Goal: Transaction & Acquisition: Purchase product/service

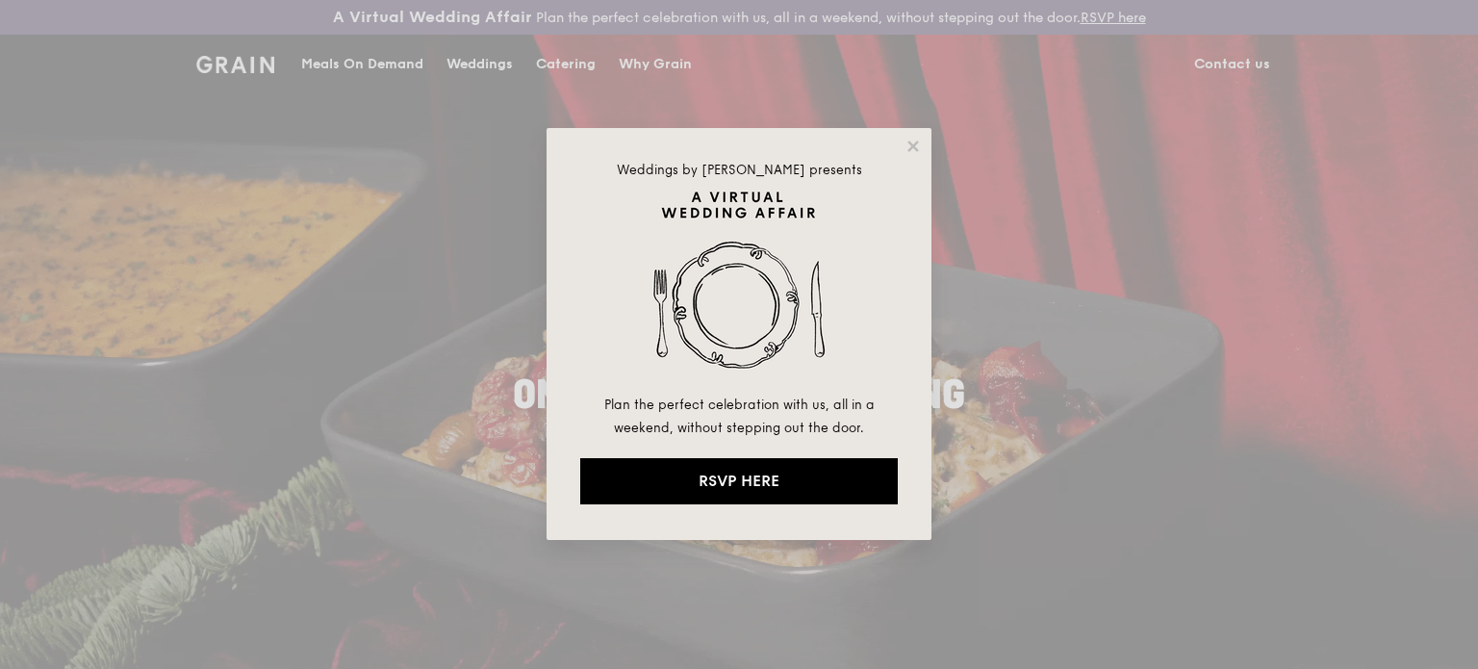
click at [916, 134] on div "Weddings by [PERSON_NAME] presents Plan the perfect celebration with us, all in…" at bounding box center [739, 334] width 385 height 412
click at [913, 145] on icon at bounding box center [913, 146] width 11 height 11
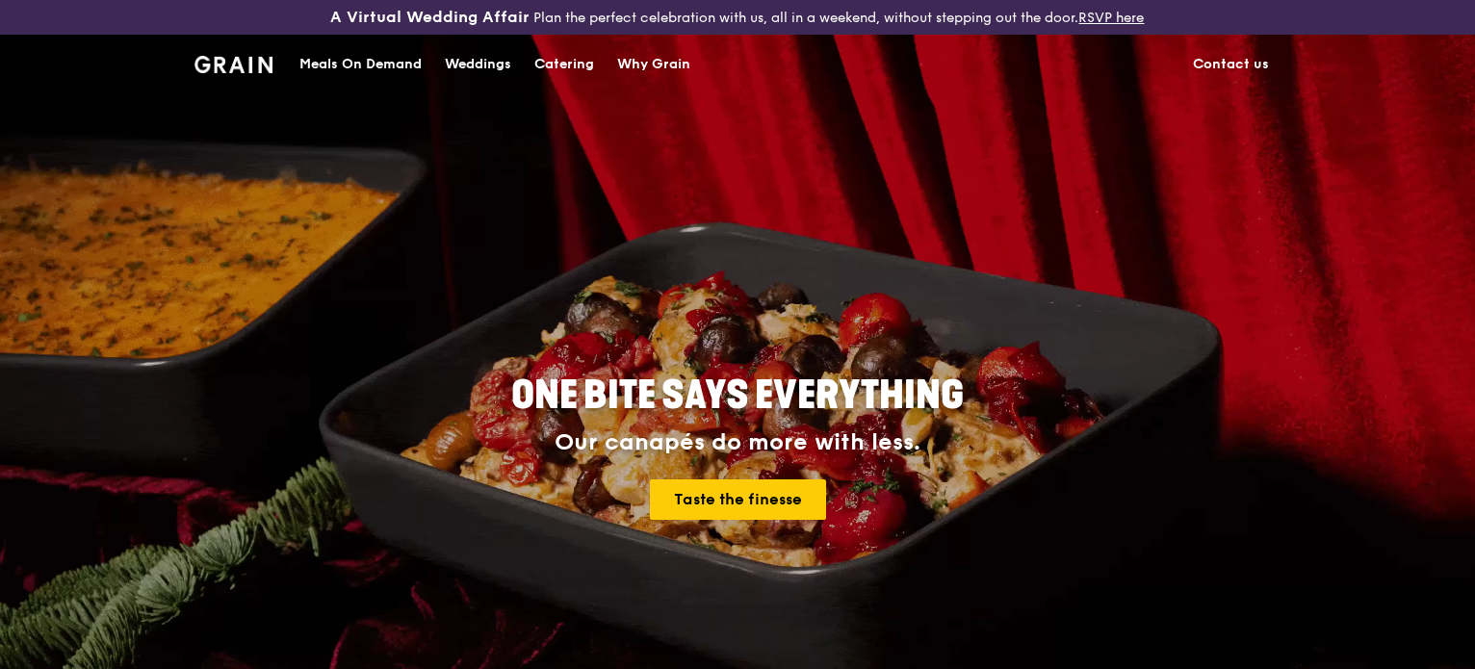
click at [335, 64] on div "Meals On Demand" at bounding box center [360, 65] width 122 height 58
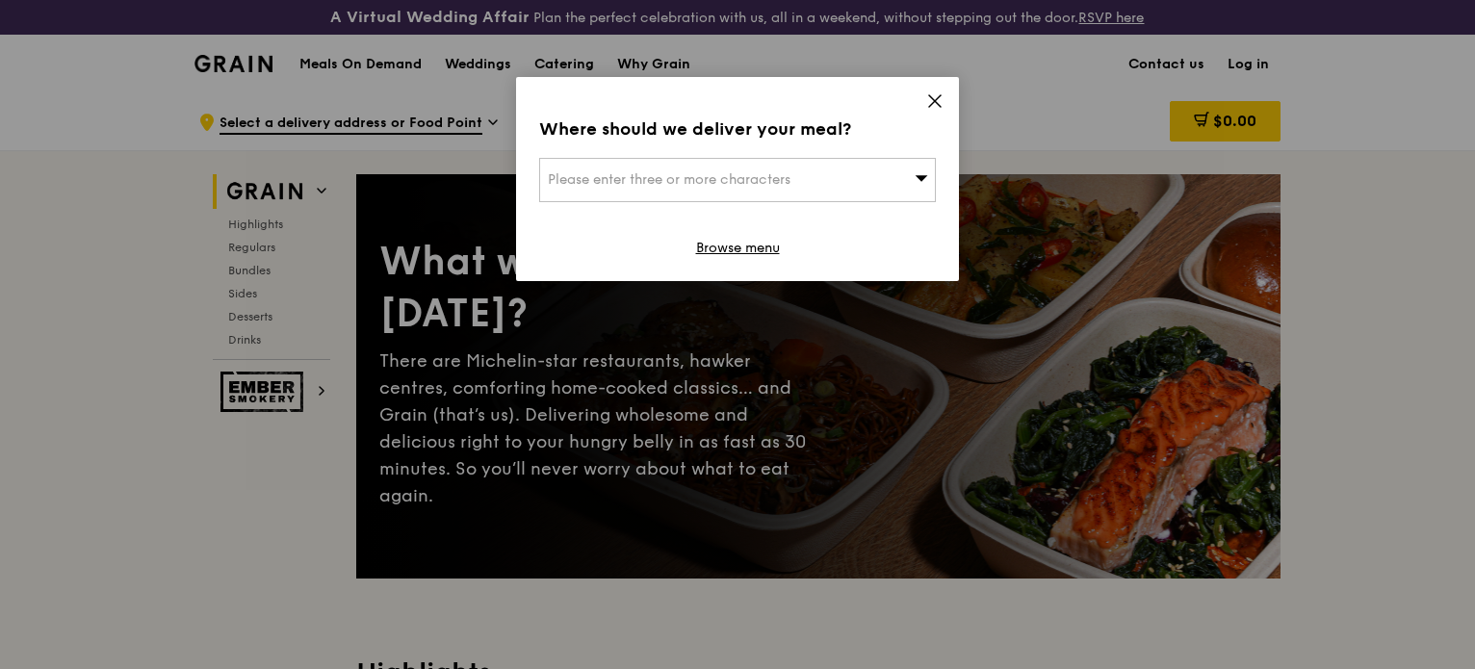
click at [771, 167] on div "Please enter three or more characters" at bounding box center [737, 180] width 397 height 44
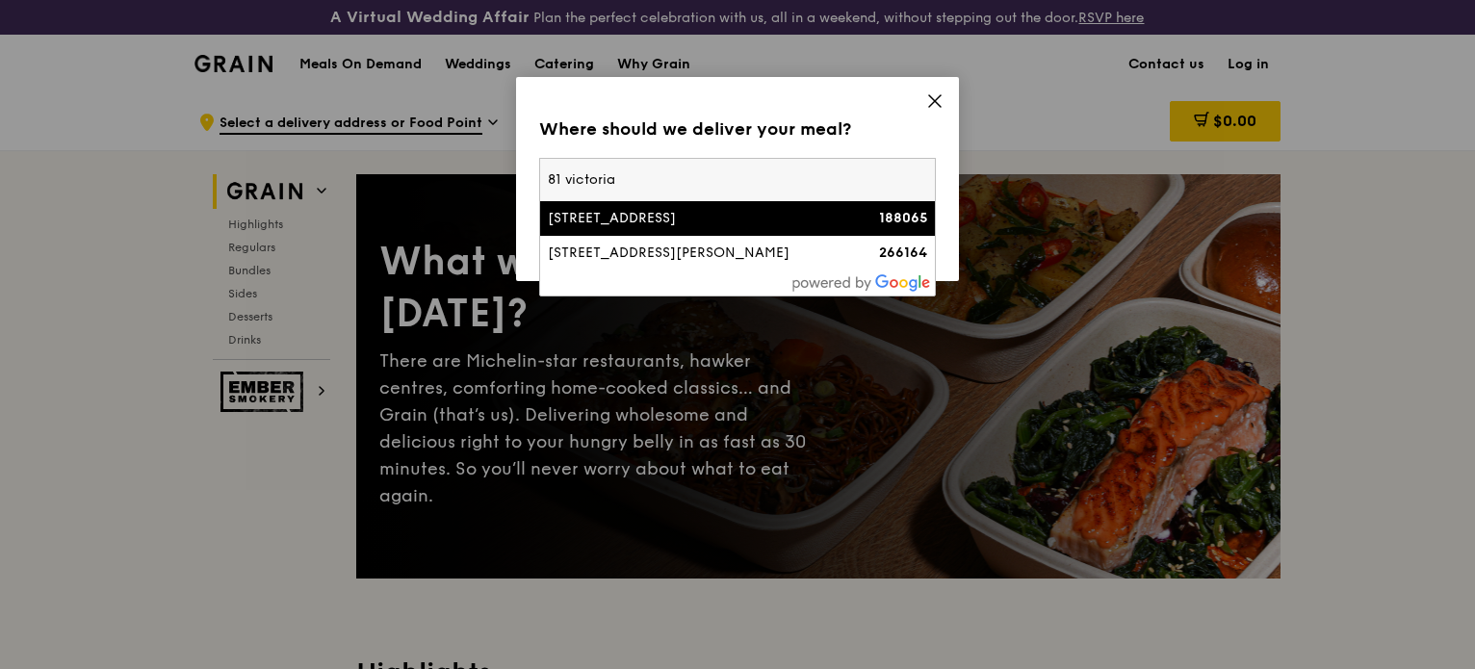
type input "81 victoria"
click at [761, 234] on li "[STREET_ADDRESS] 188065" at bounding box center [737, 218] width 395 height 35
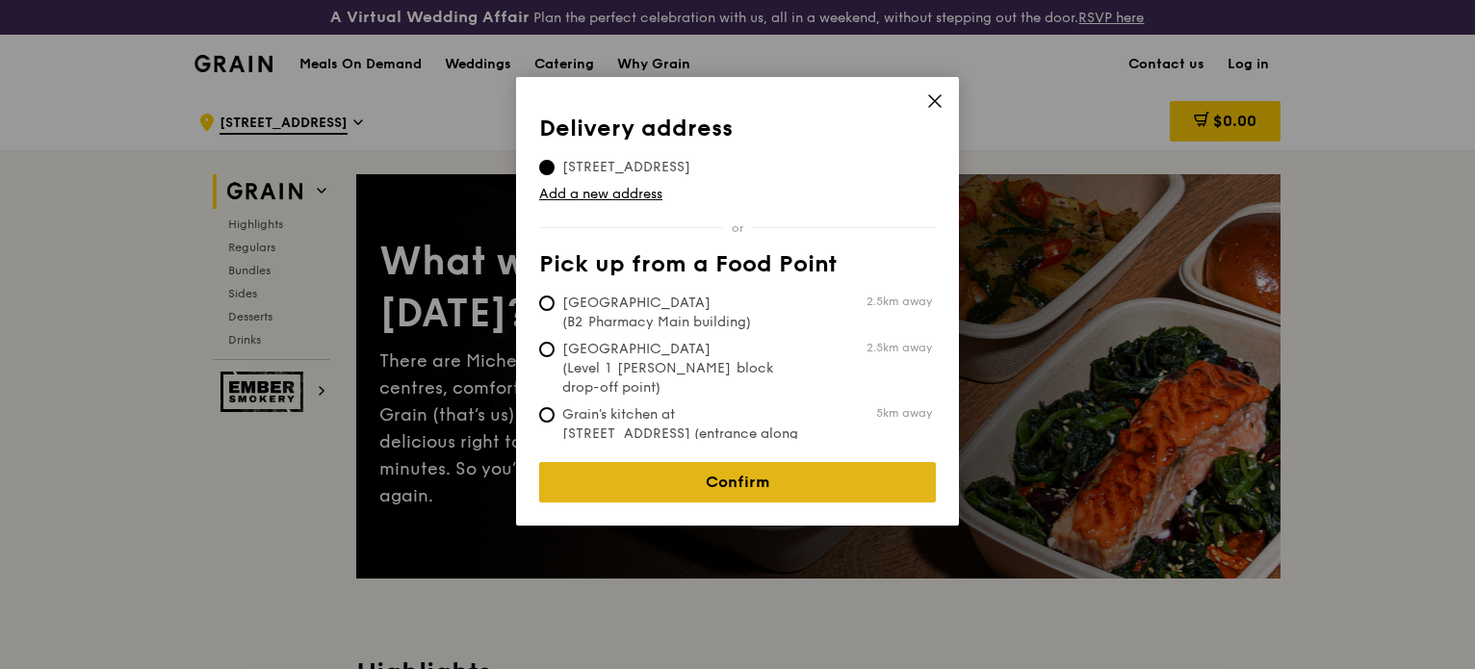
click at [758, 474] on link "Confirm" at bounding box center [737, 482] width 397 height 40
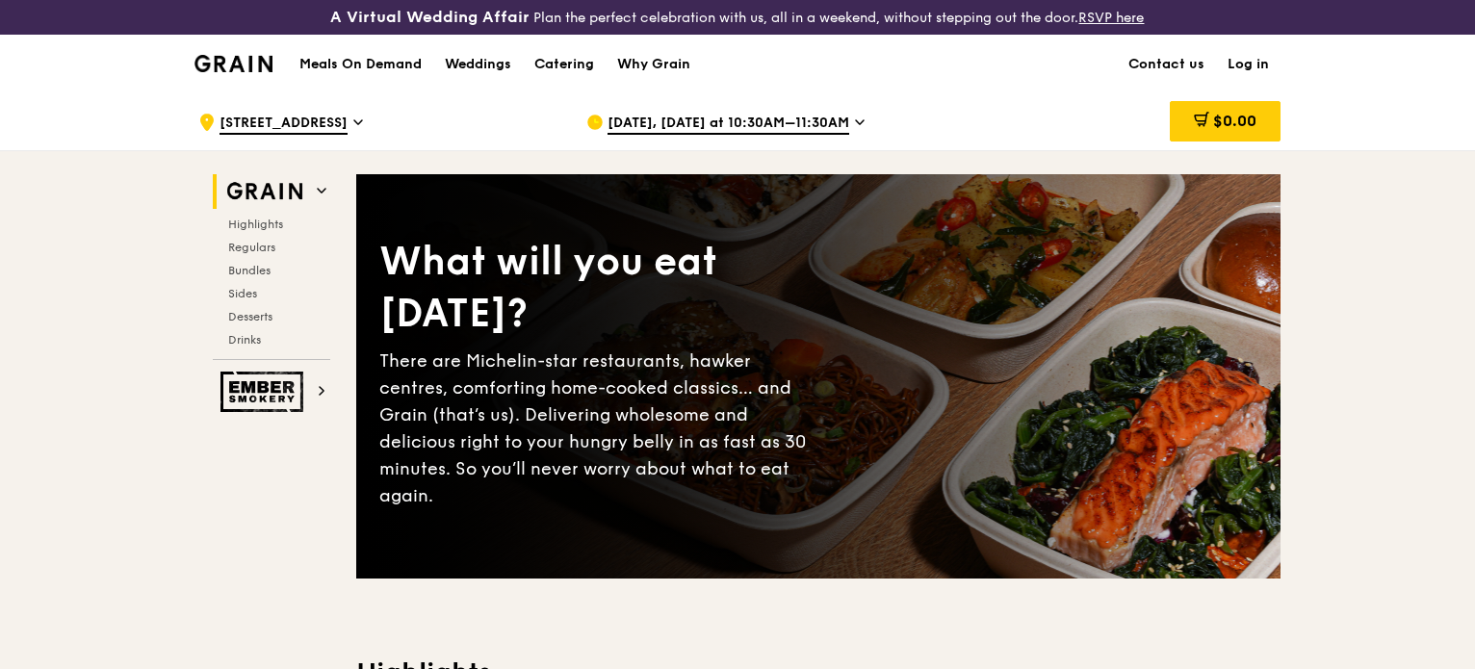
click at [326, 129] on span "[STREET_ADDRESS]" at bounding box center [283, 124] width 128 height 21
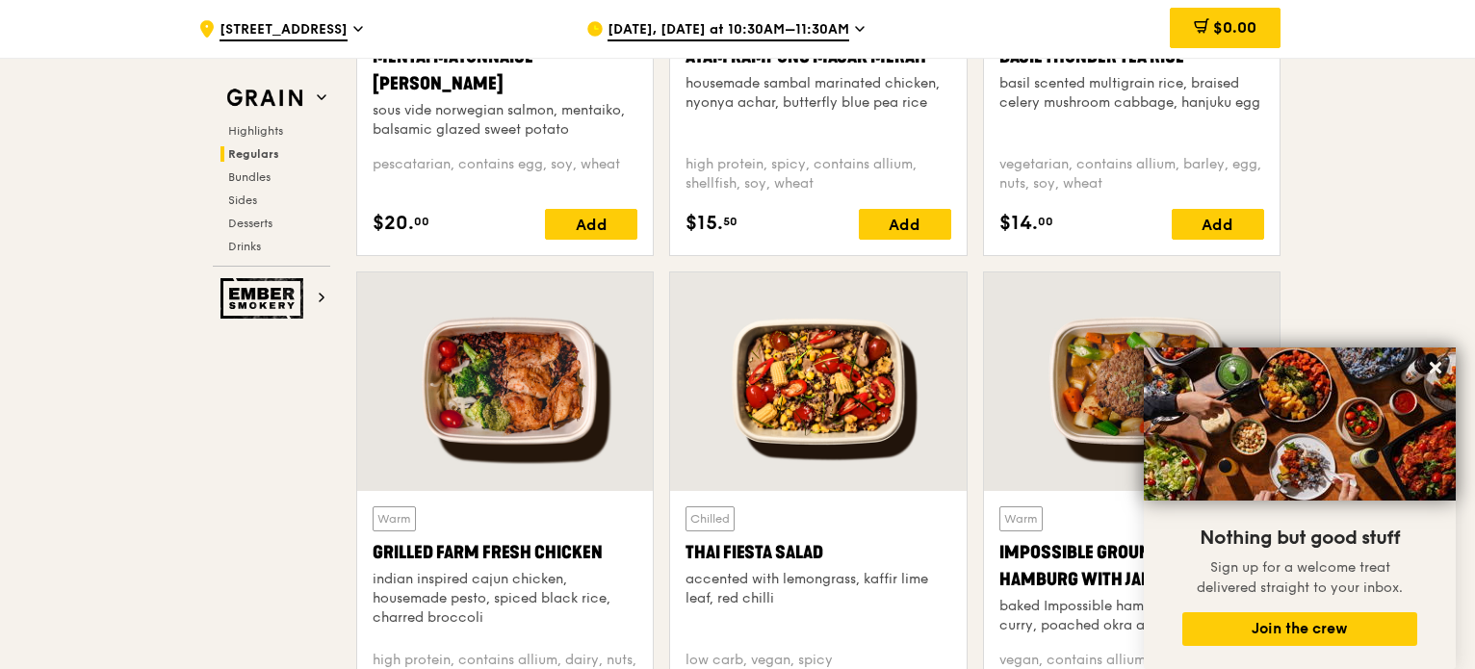
scroll to position [2024, 0]
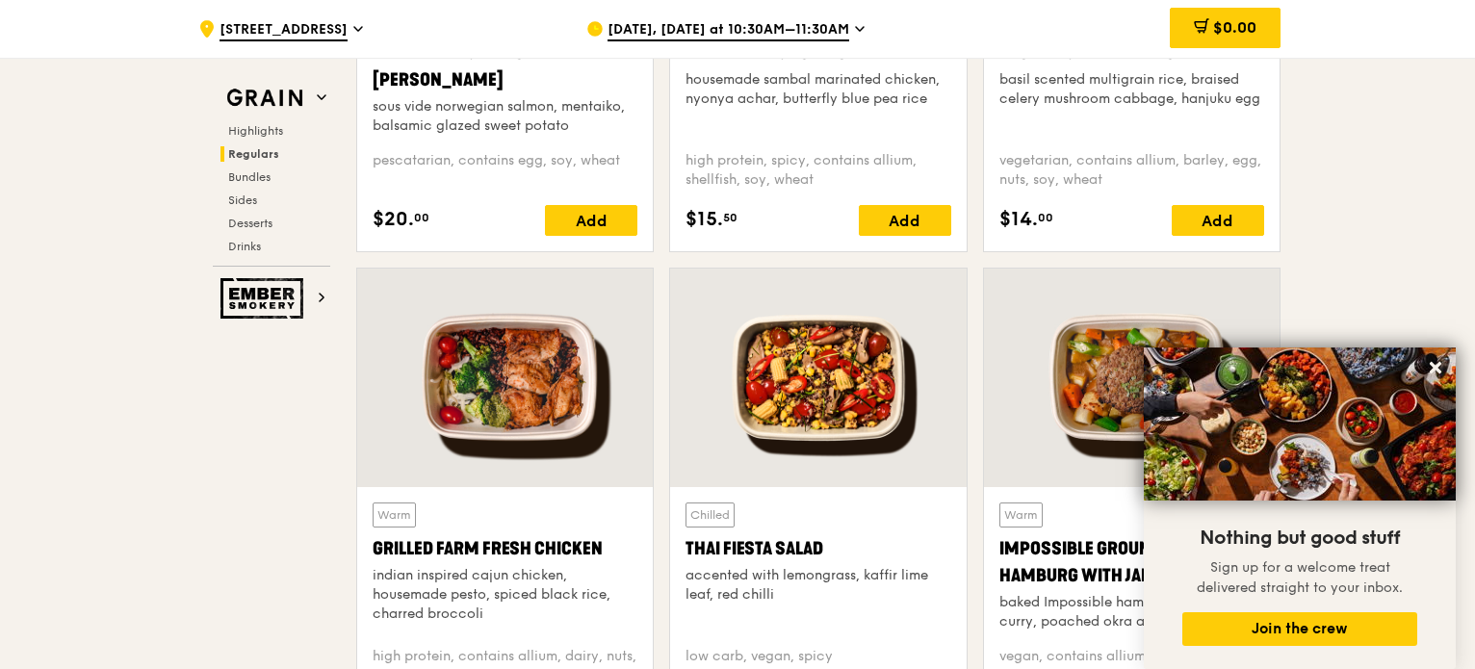
click at [761, 13] on div "[DATE], [DATE] at 10:30AM–11:30AM" at bounding box center [764, 29] width 357 height 58
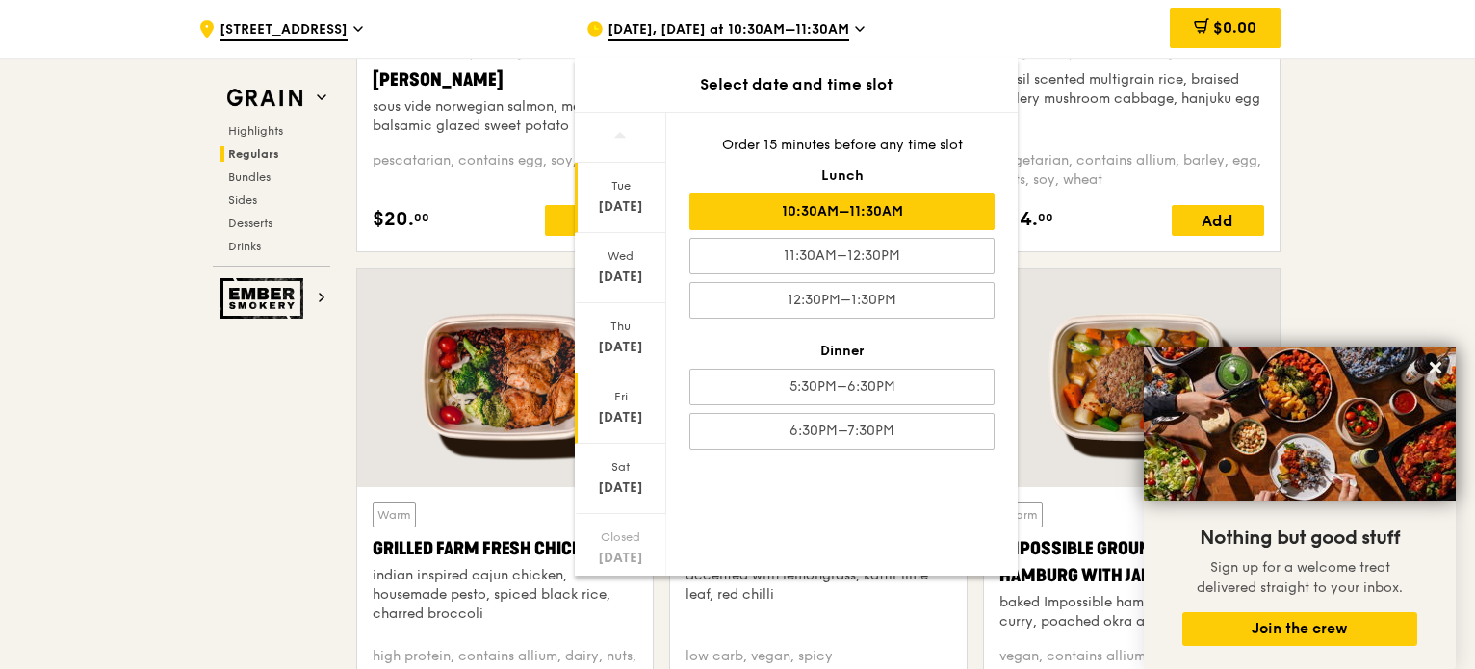
click at [625, 415] on div "[DATE]" at bounding box center [621, 417] width 86 height 19
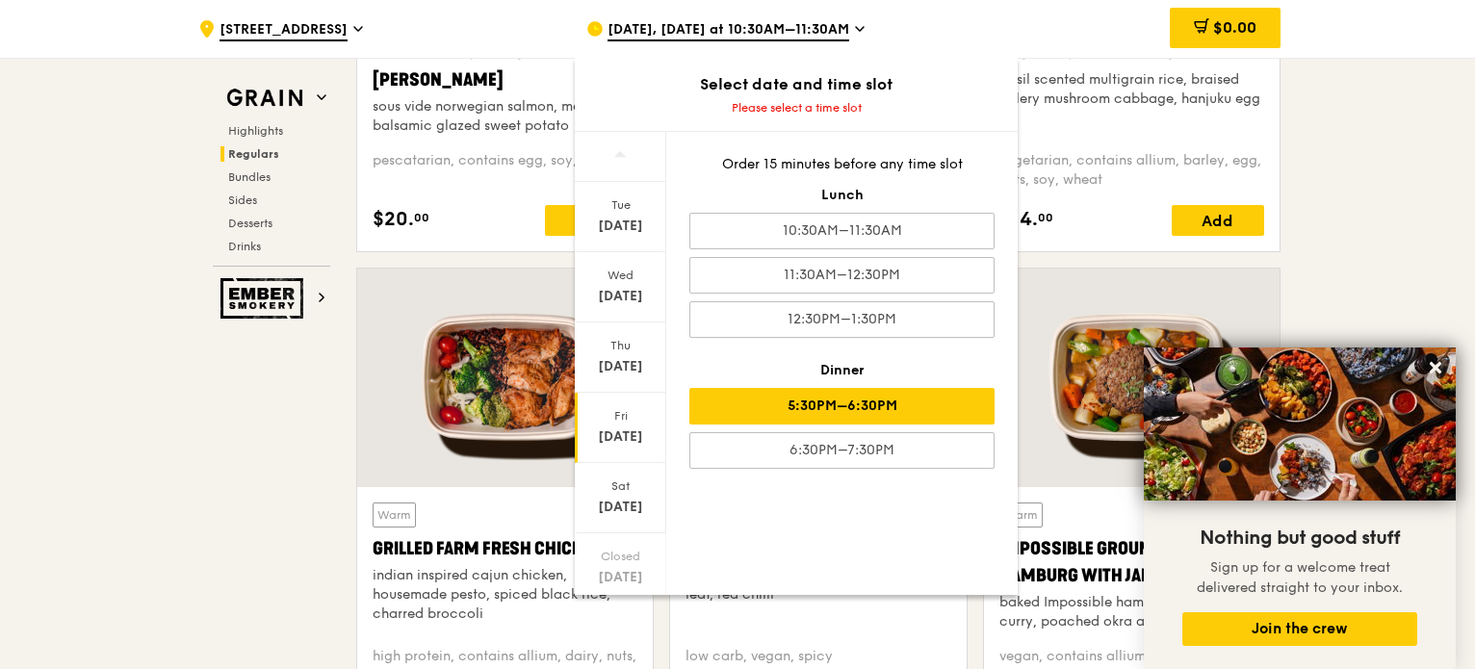
click at [720, 412] on div "5:30PM–6:30PM" at bounding box center [841, 406] width 305 height 37
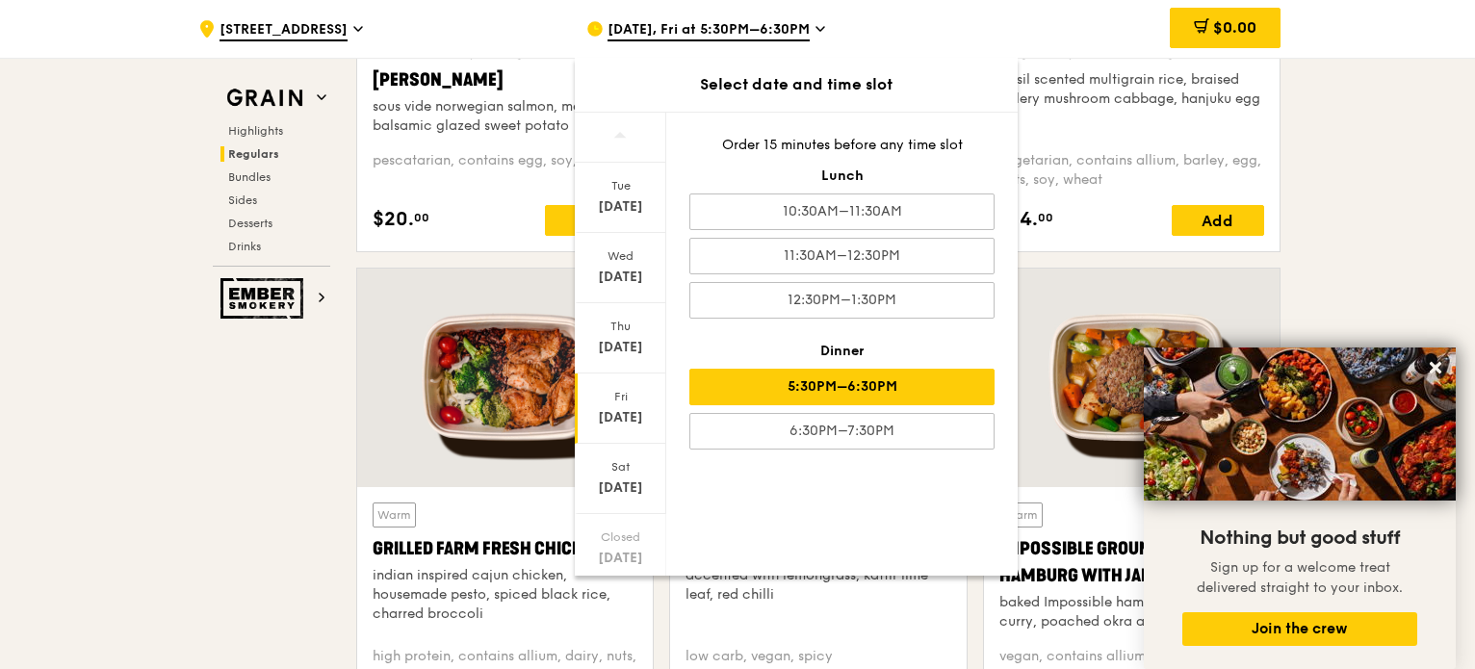
click at [617, 433] on div "[DATE]" at bounding box center [620, 408] width 91 height 70
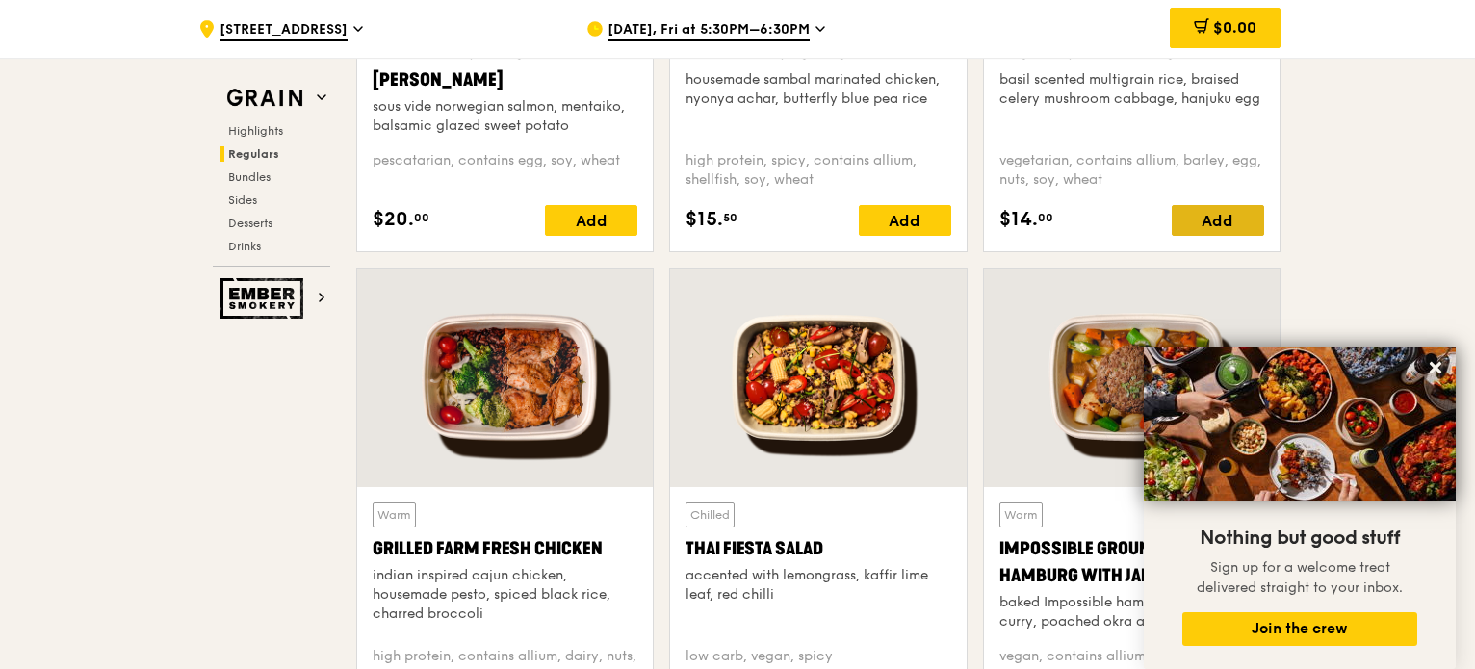
click at [1218, 206] on div "Add" at bounding box center [1217, 220] width 92 height 31
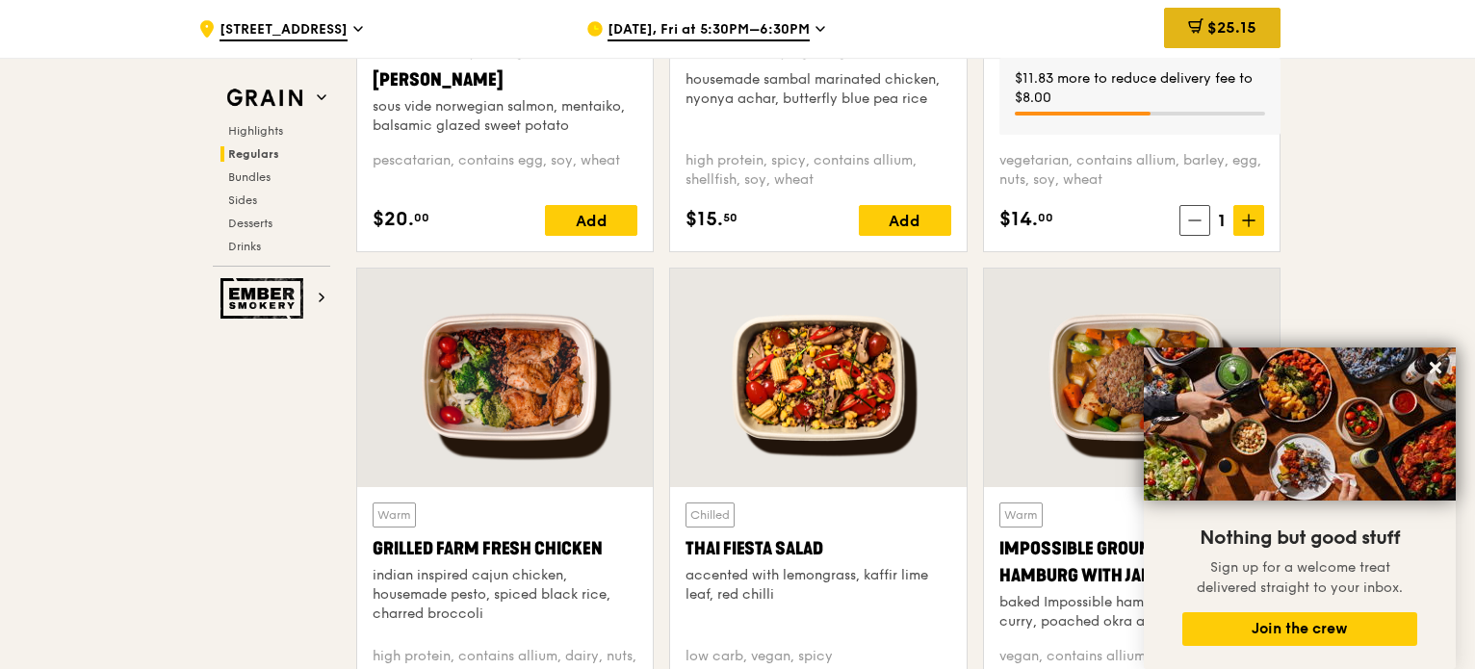
click at [1236, 32] on span "$25.15" at bounding box center [1231, 27] width 49 height 18
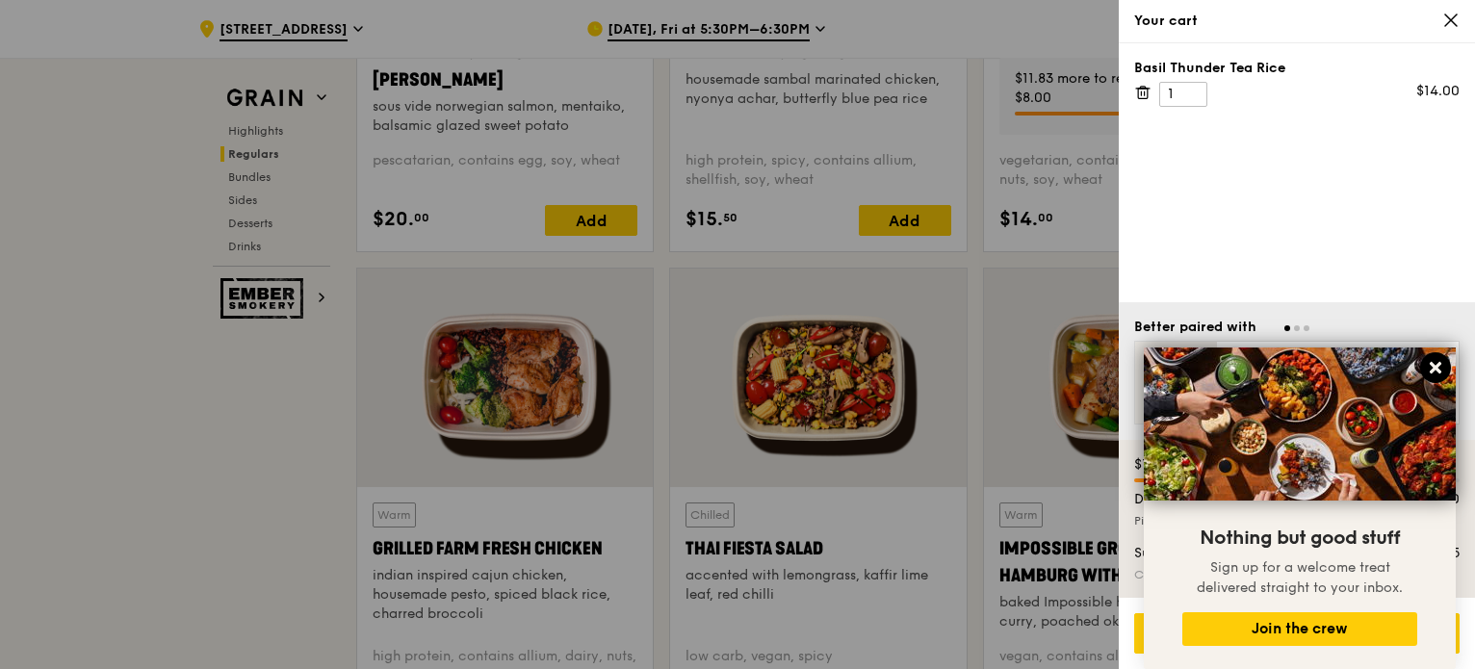
click at [1432, 373] on icon at bounding box center [1435, 368] width 12 height 12
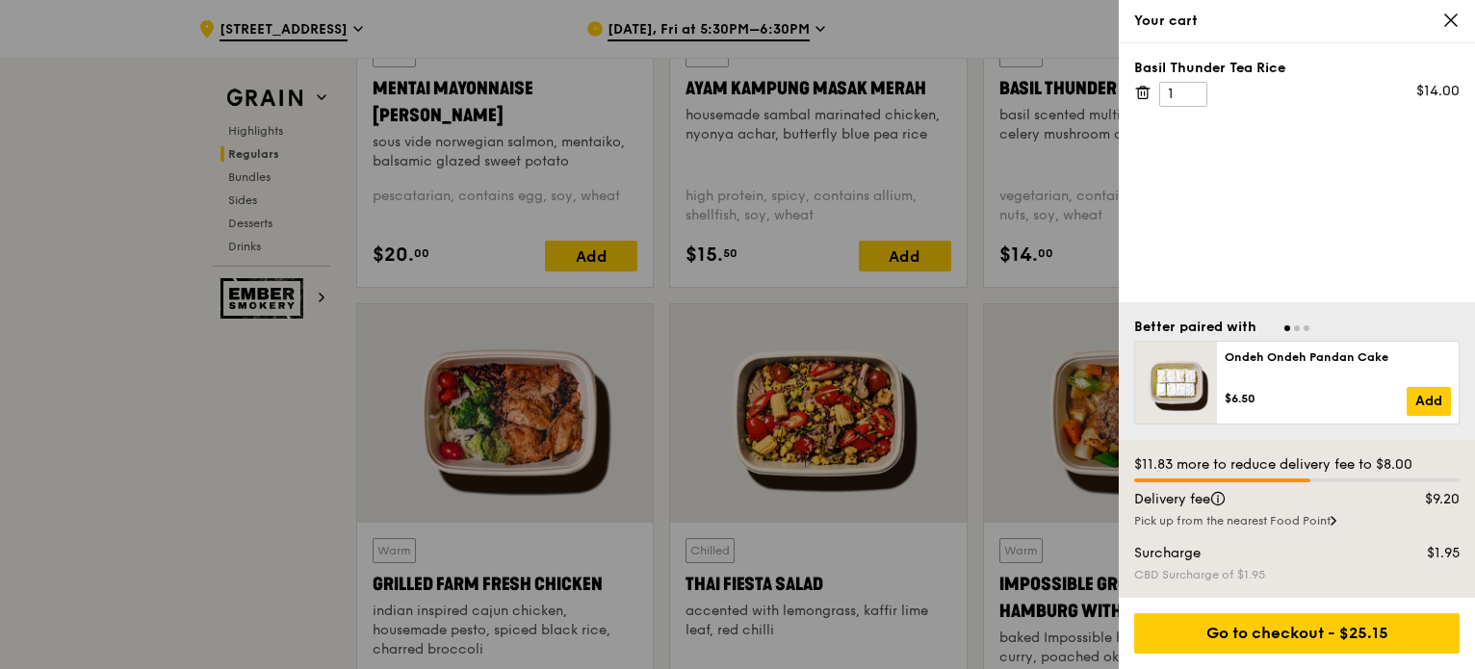
scroll to position [1986, 0]
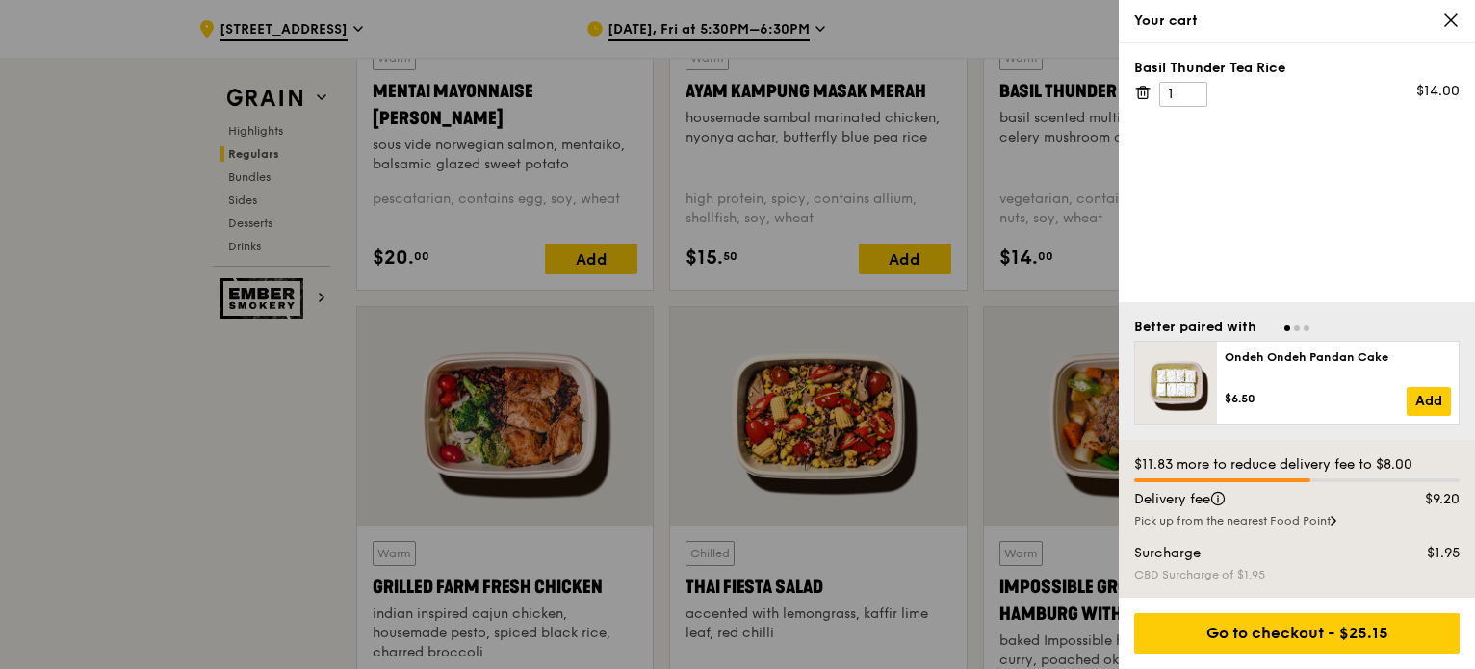
click at [1452, 18] on icon at bounding box center [1451, 20] width 12 height 12
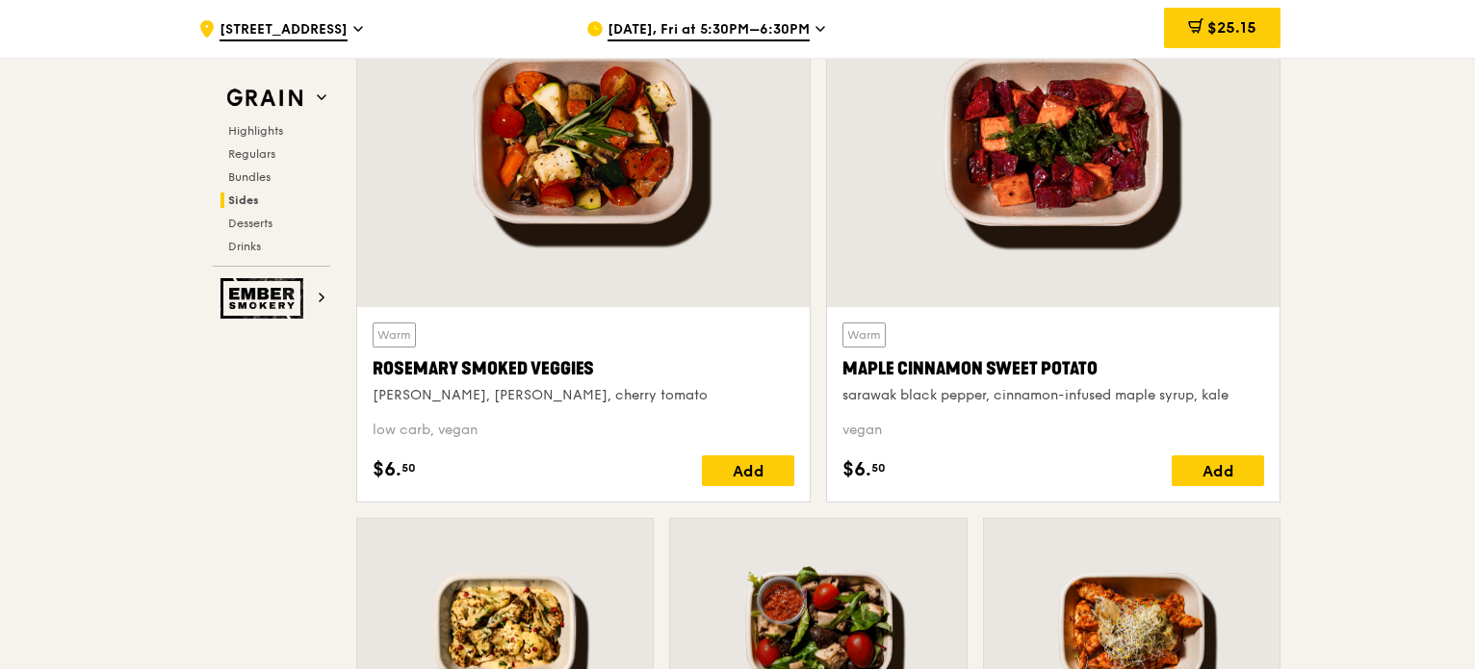
scroll to position [4489, 0]
click at [1227, 458] on div "Add" at bounding box center [1217, 470] width 92 height 31
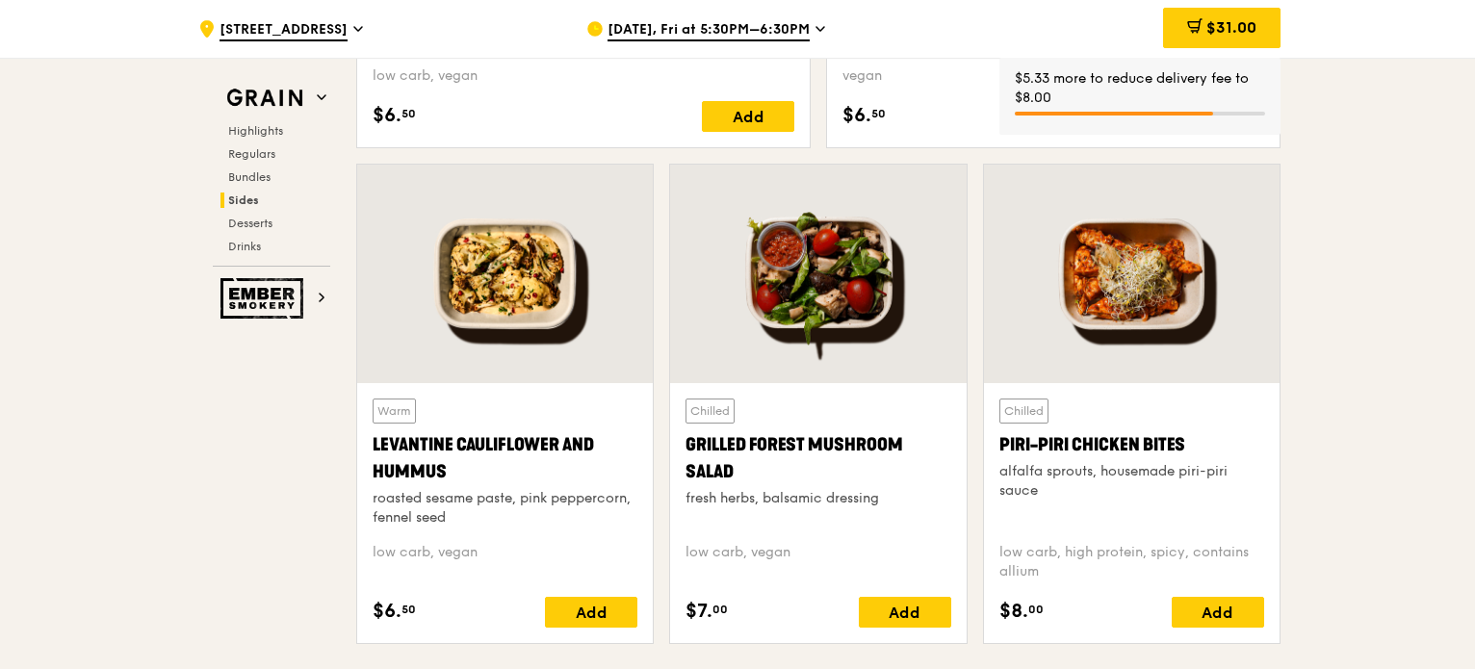
scroll to position [4847, 0]
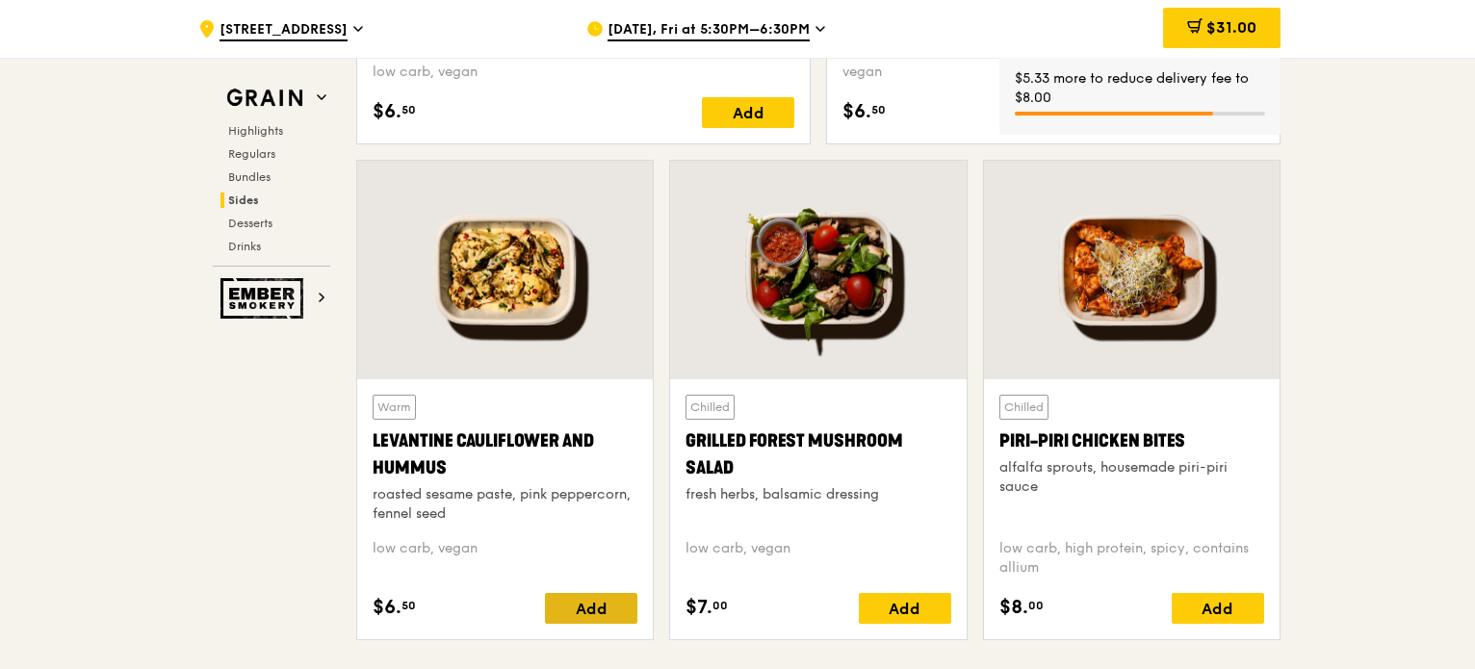
click at [607, 608] on div "Add" at bounding box center [591, 608] width 92 height 31
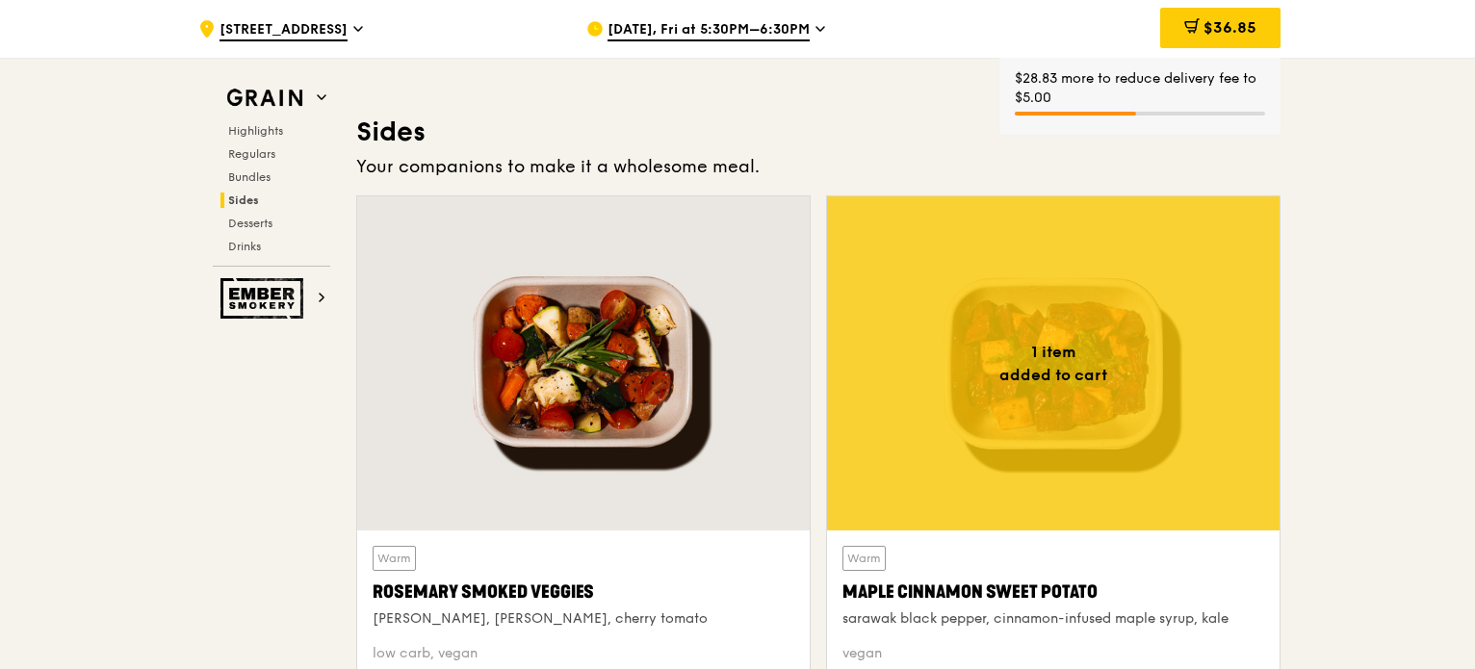
scroll to position [4262, 0]
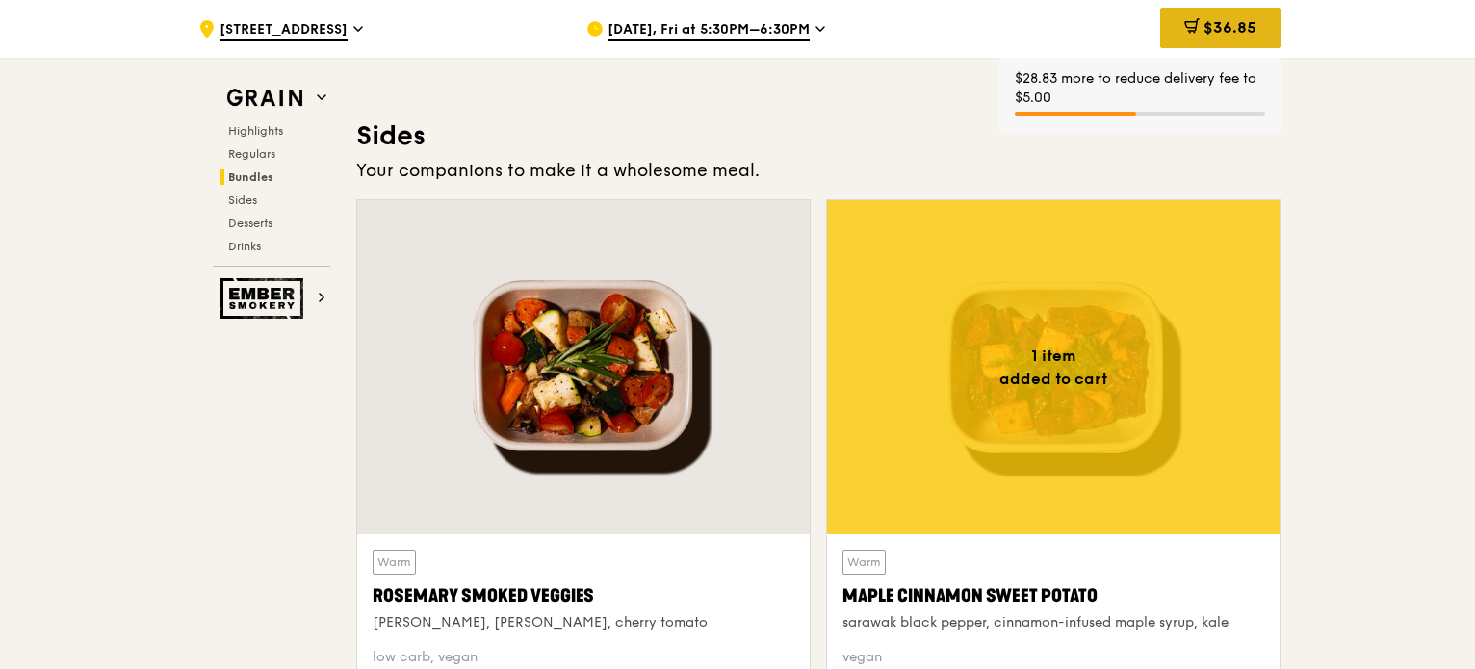
click at [1215, 43] on div "$36.85" at bounding box center [1220, 28] width 120 height 40
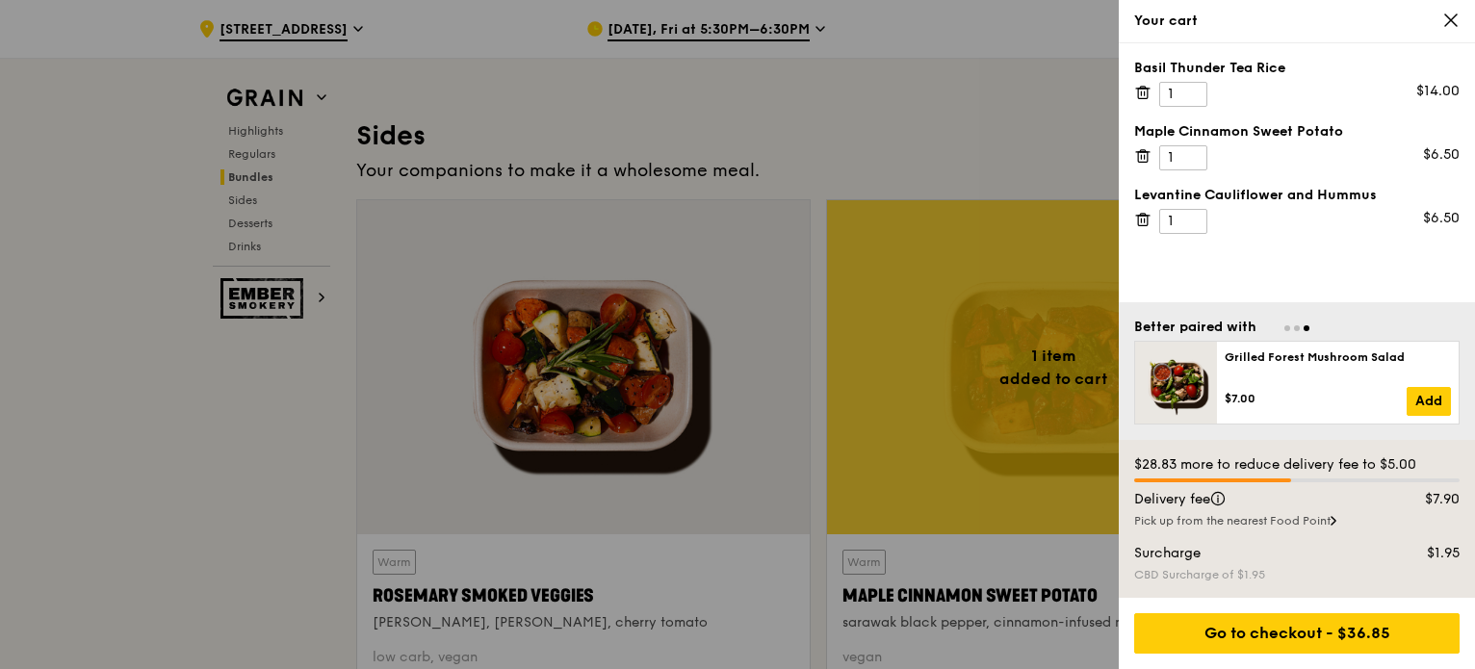
click at [1448, 13] on icon at bounding box center [1450, 20] width 17 height 17
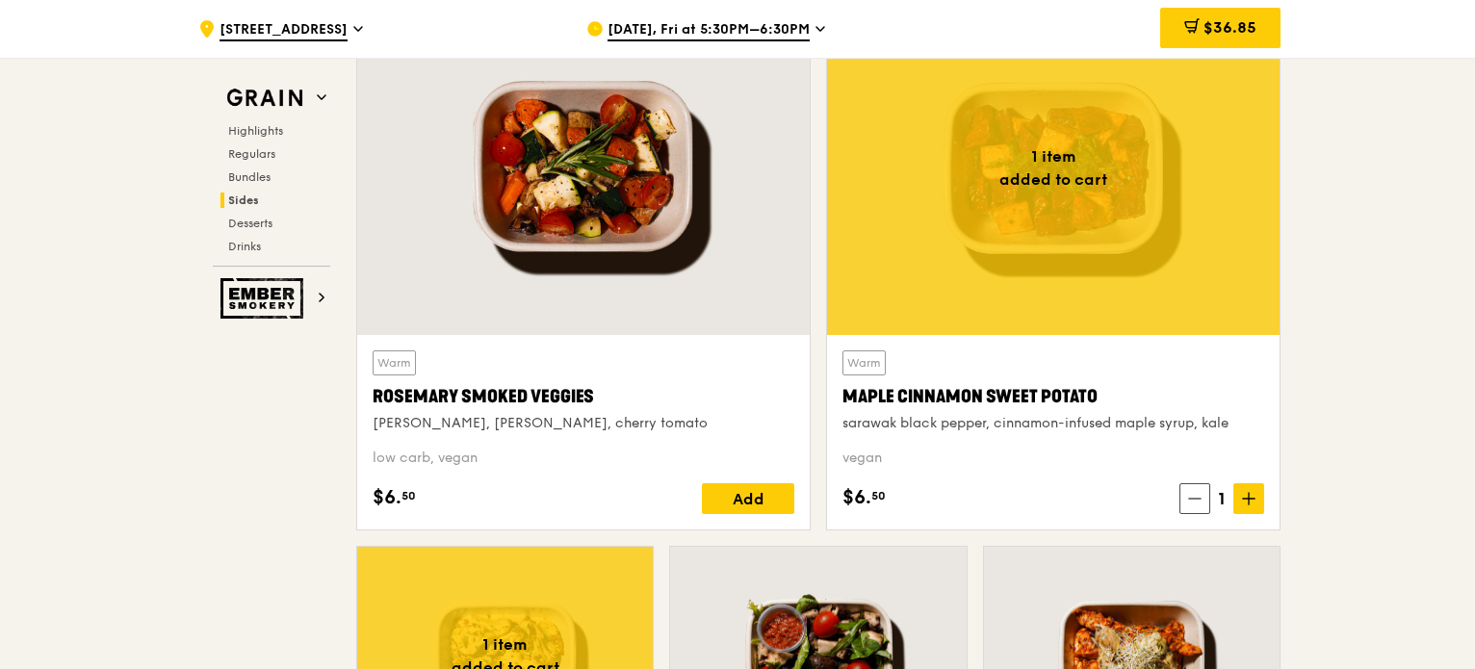
scroll to position [4456, 0]
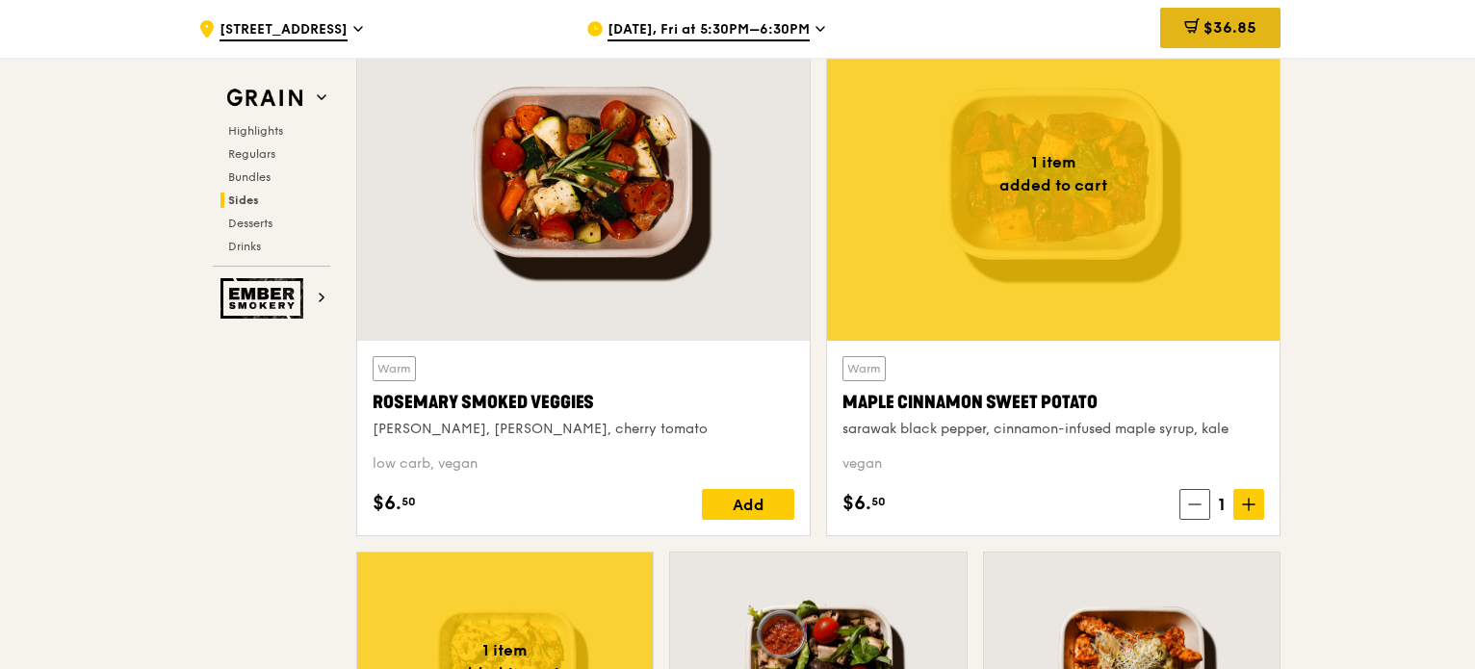
click at [1267, 10] on div "$36.85" at bounding box center [1220, 28] width 120 height 40
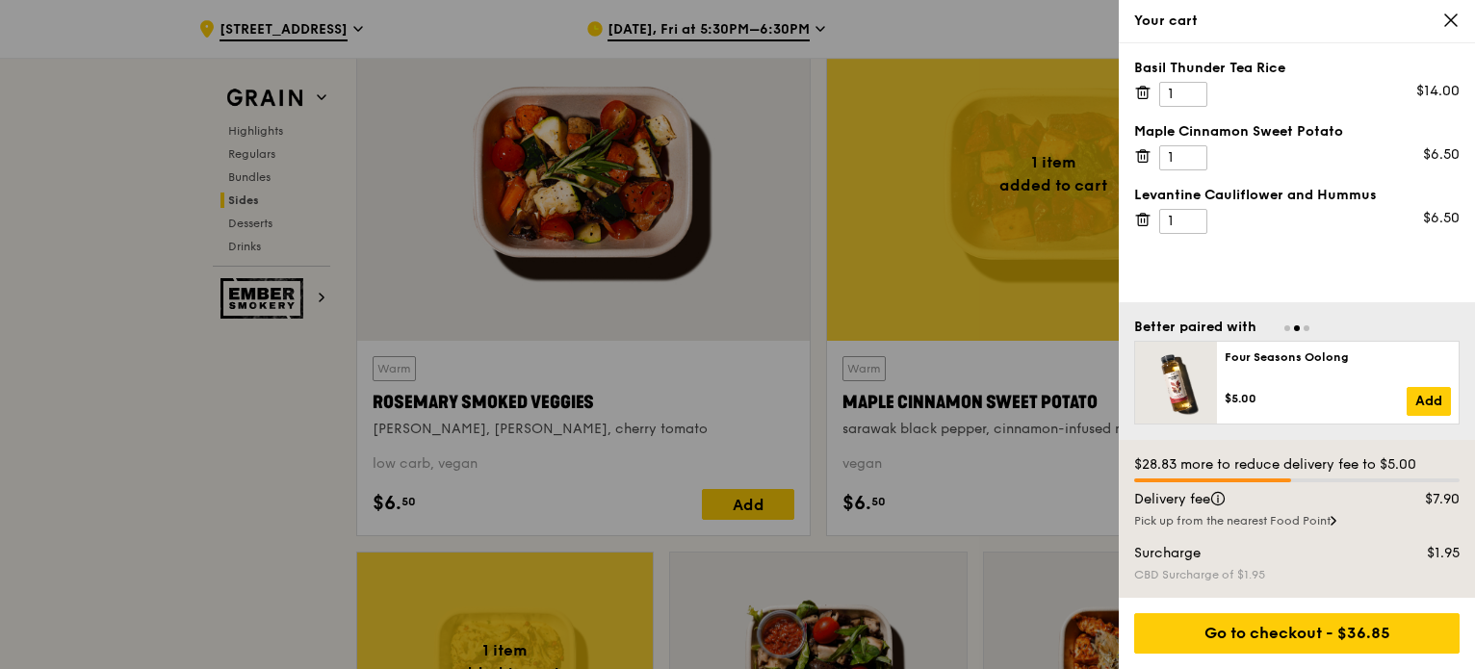
click at [1452, 22] on icon at bounding box center [1451, 20] width 12 height 12
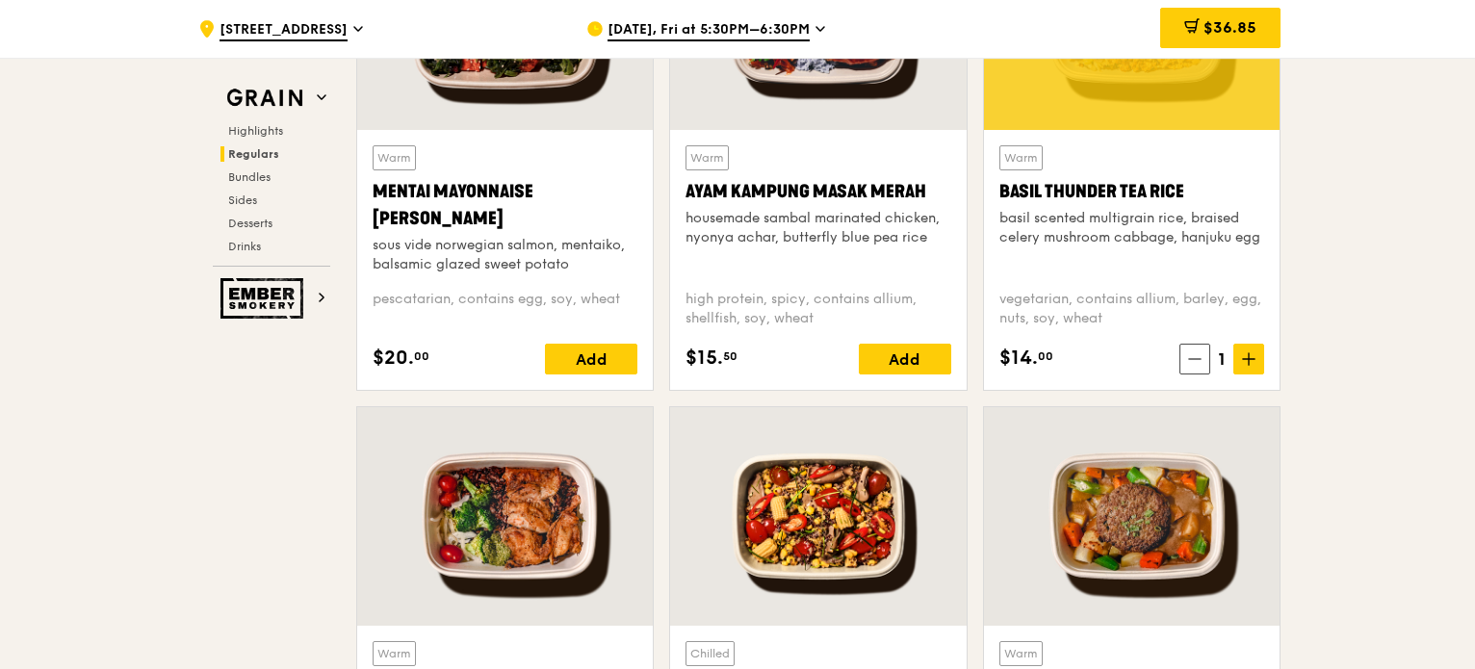
scroll to position [1883, 0]
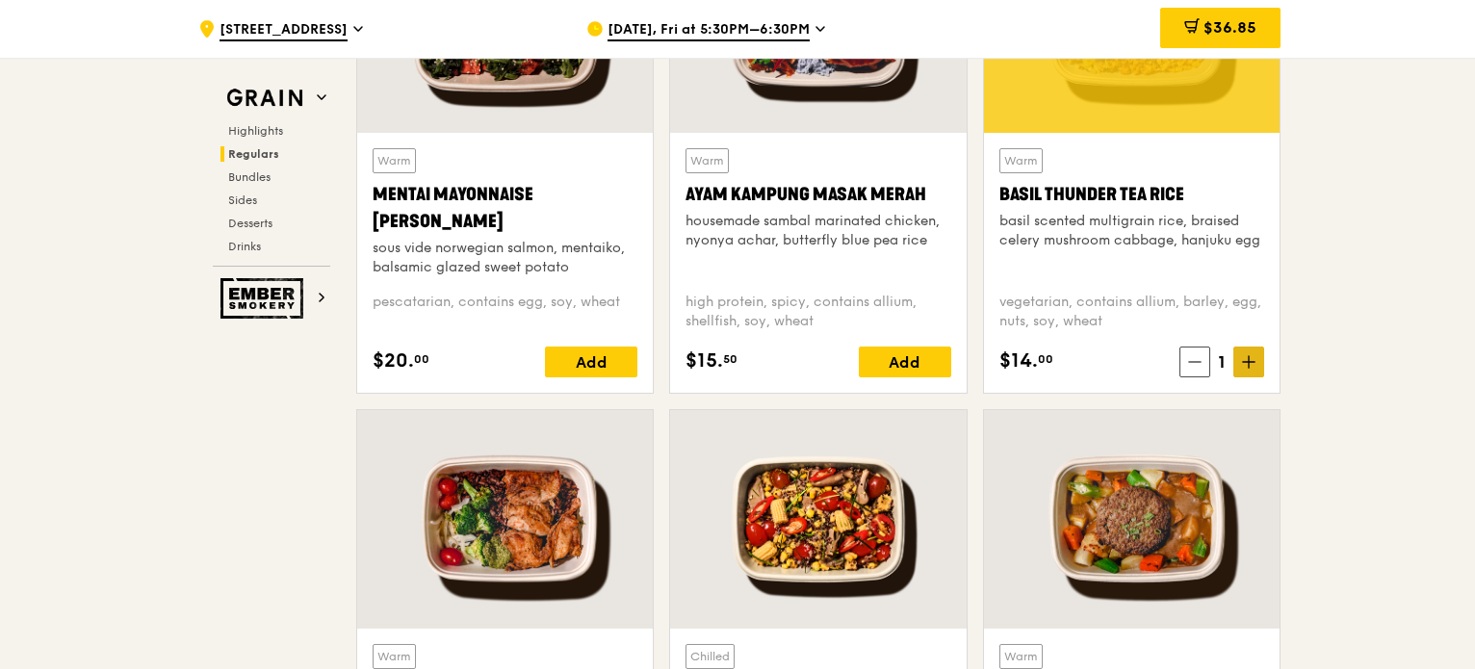
click at [1253, 357] on icon at bounding box center [1248, 361] width 13 height 13
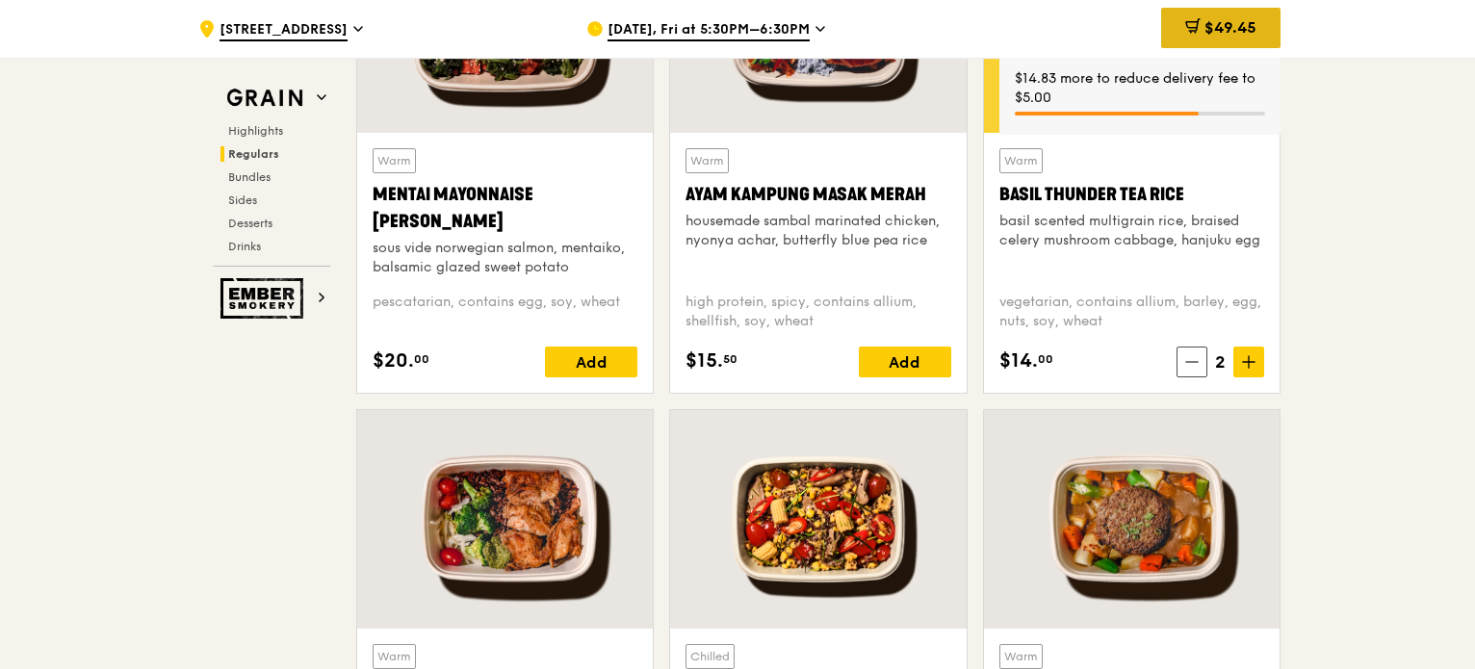
click at [1228, 14] on div "$49.45" at bounding box center [1220, 28] width 119 height 40
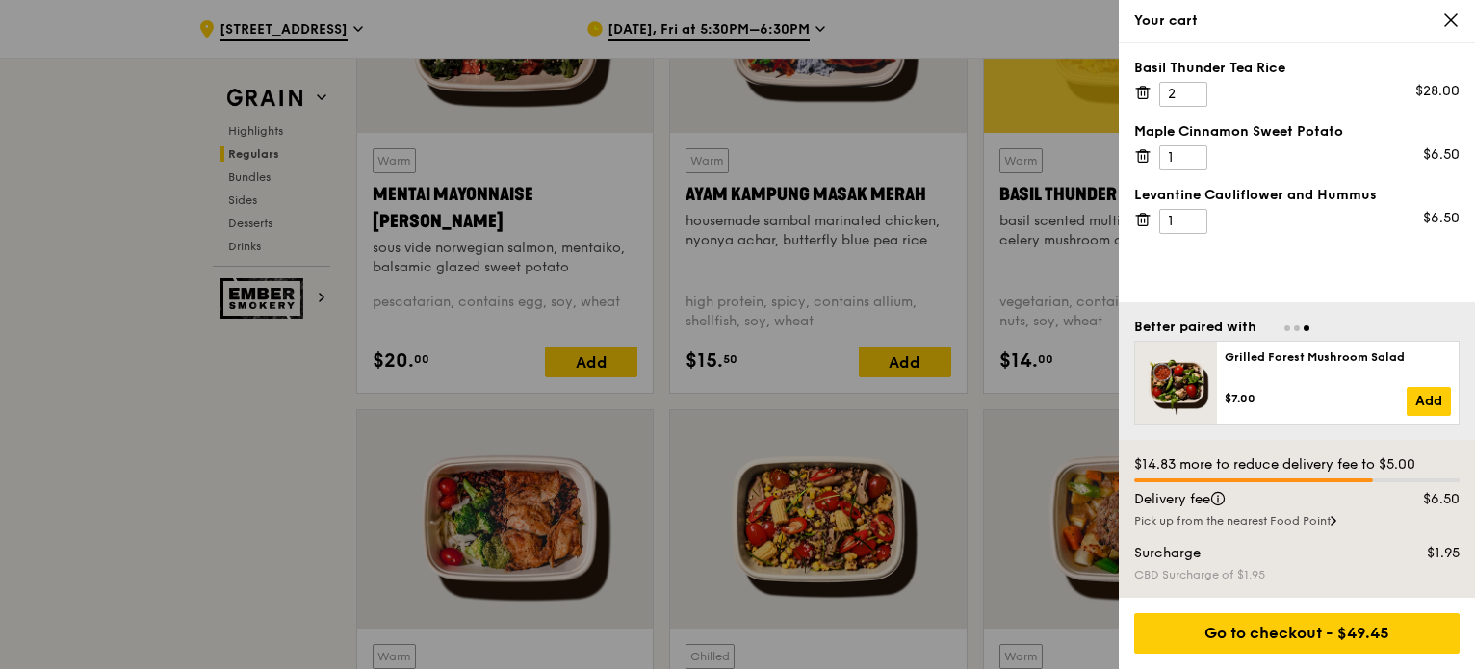
click at [988, 266] on div at bounding box center [737, 334] width 1475 height 669
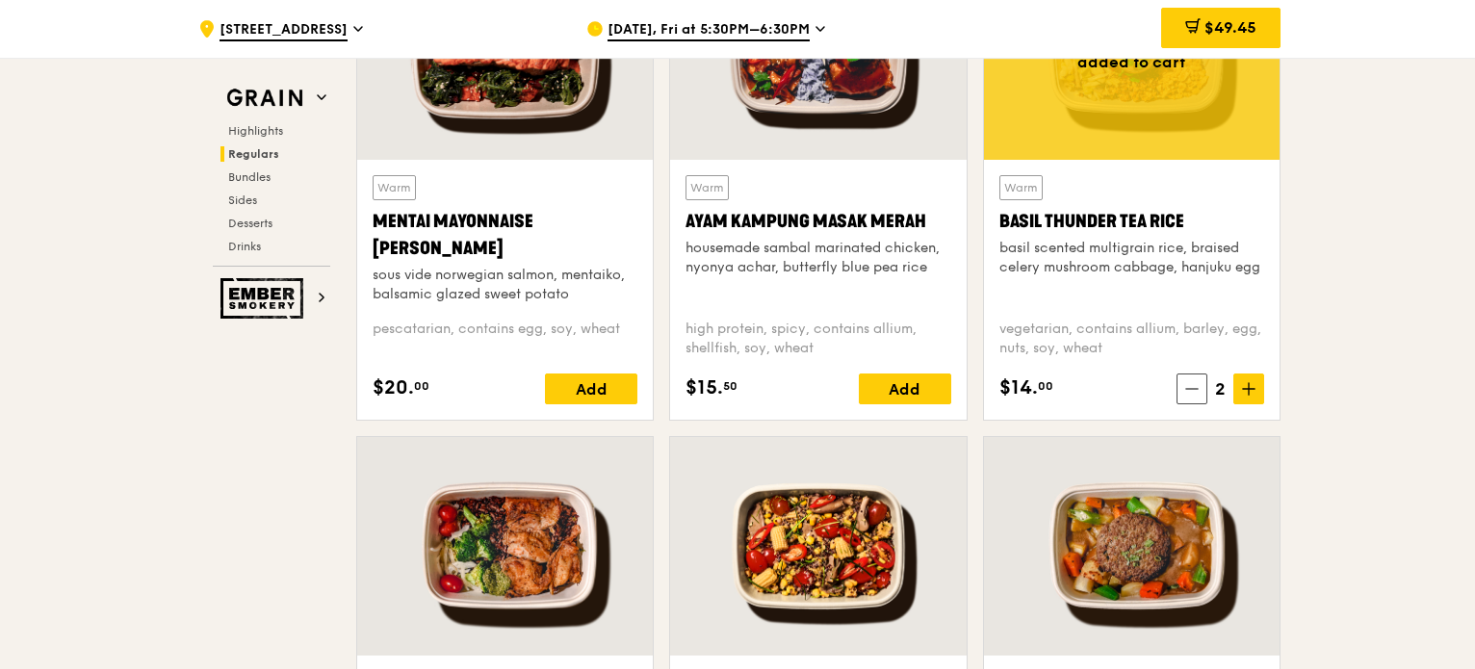
scroll to position [1855, 0]
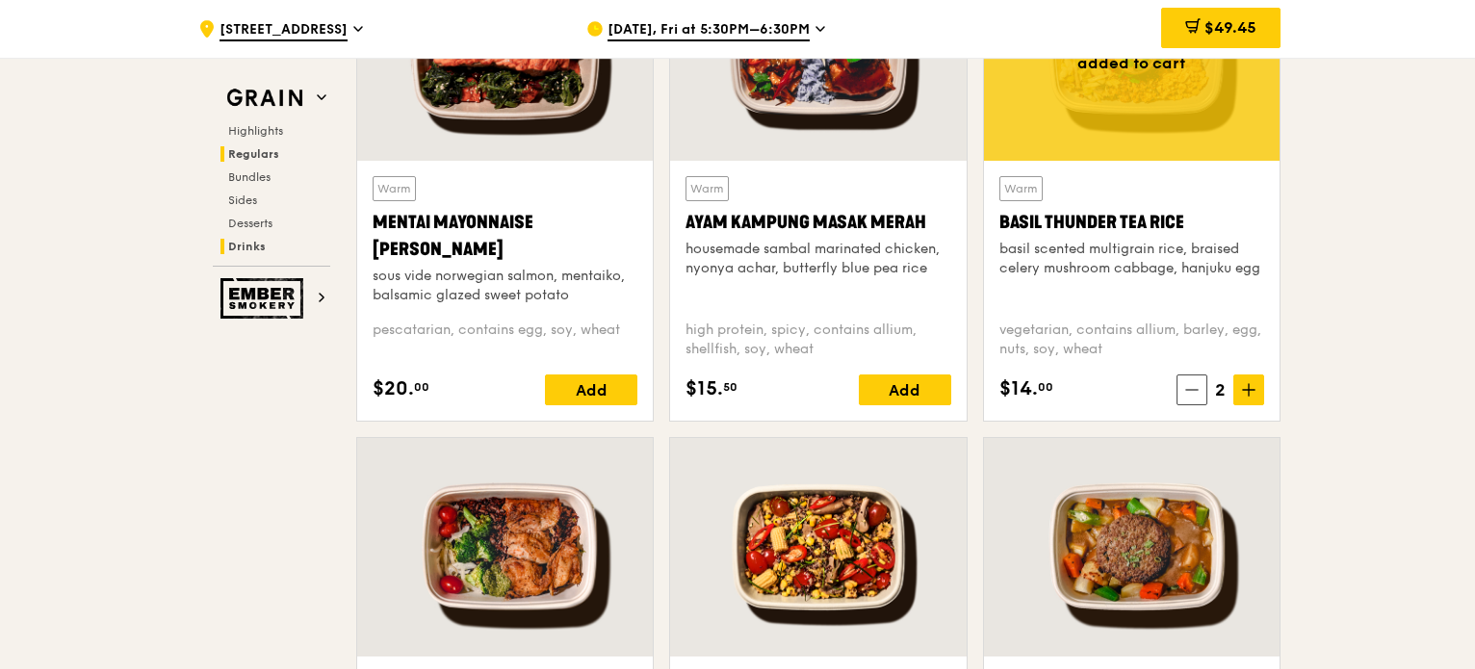
click at [246, 240] on span "Drinks" at bounding box center [247, 246] width 38 height 13
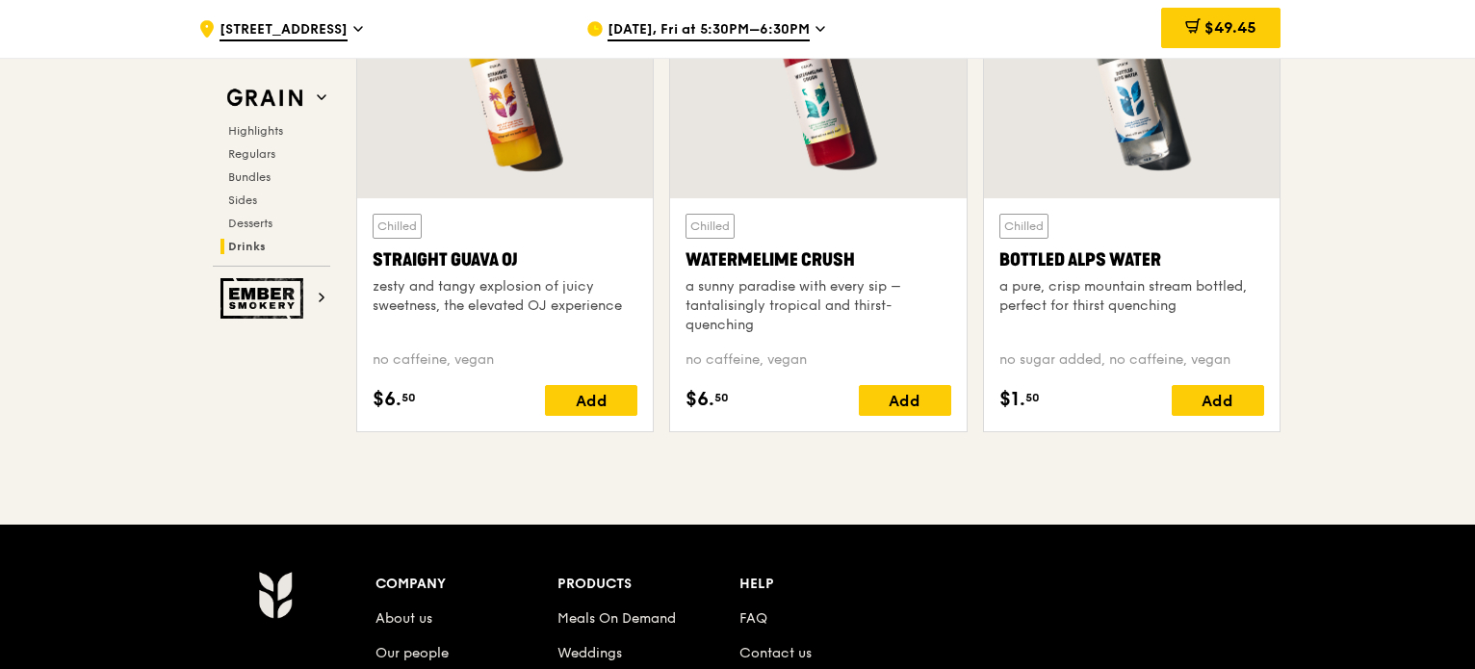
scroll to position [7752, 0]
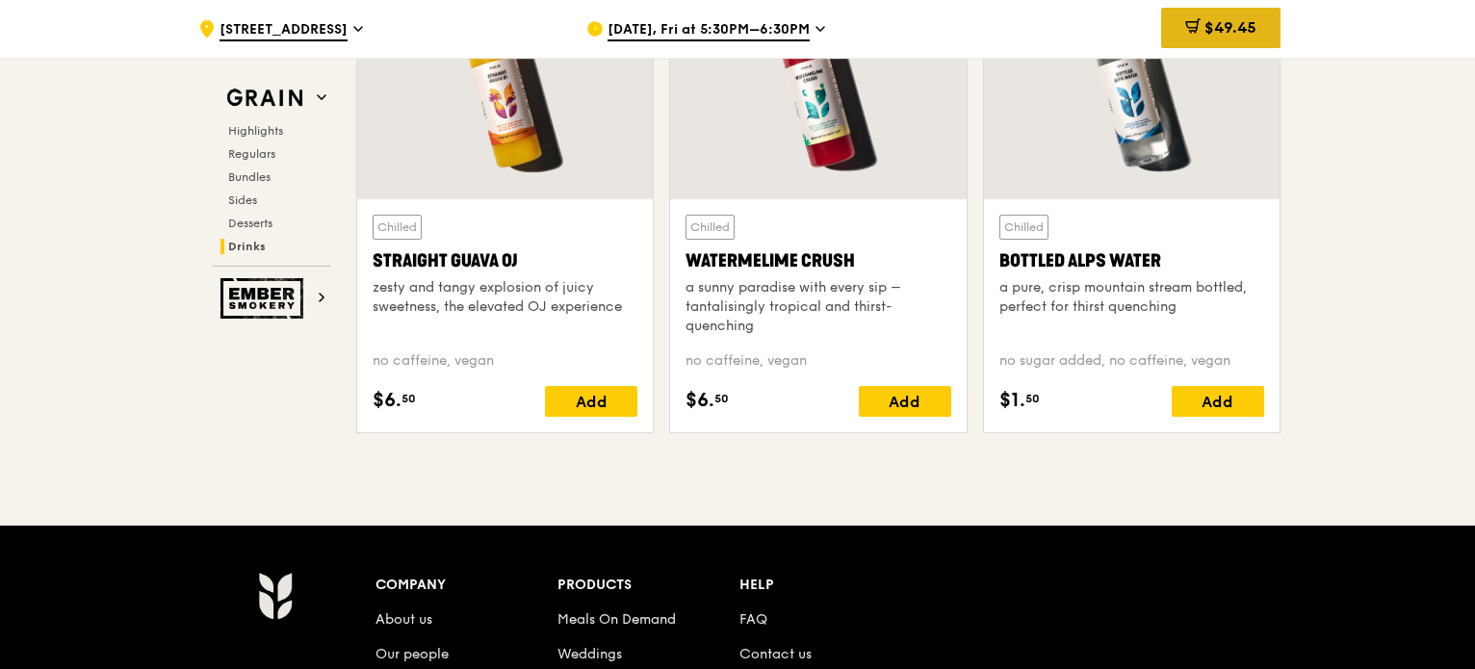
click at [1237, 29] on span "$49.45" at bounding box center [1230, 27] width 52 height 18
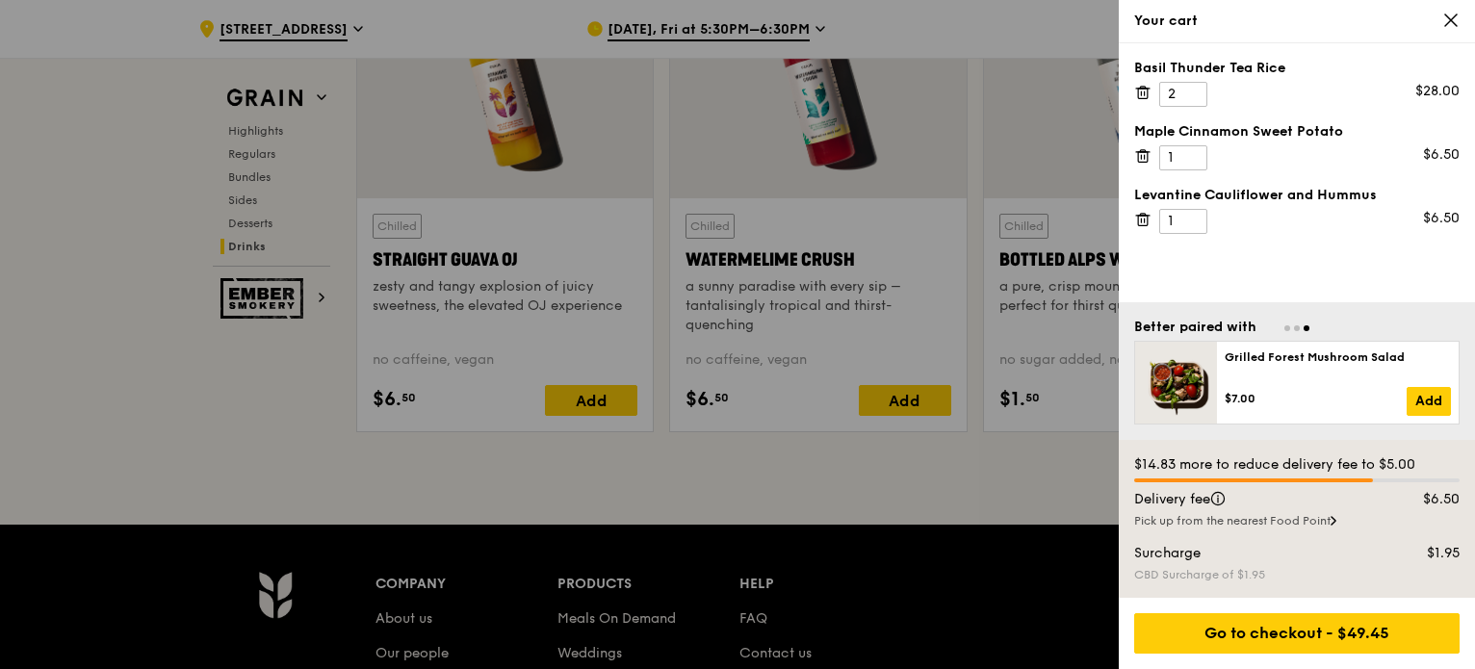
scroll to position [7754, 0]
click at [877, 261] on div at bounding box center [737, 334] width 1475 height 669
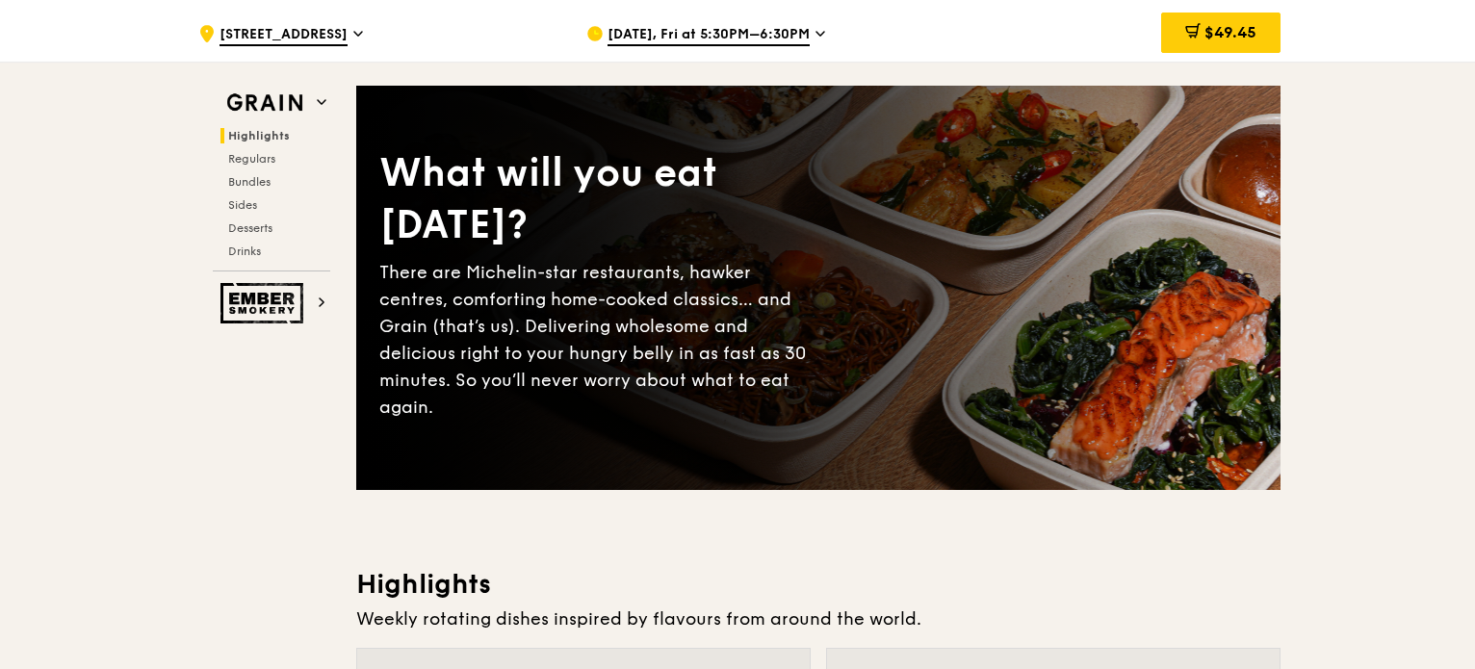
scroll to position [0, 0]
